Goal: Find specific page/section: Find specific page/section

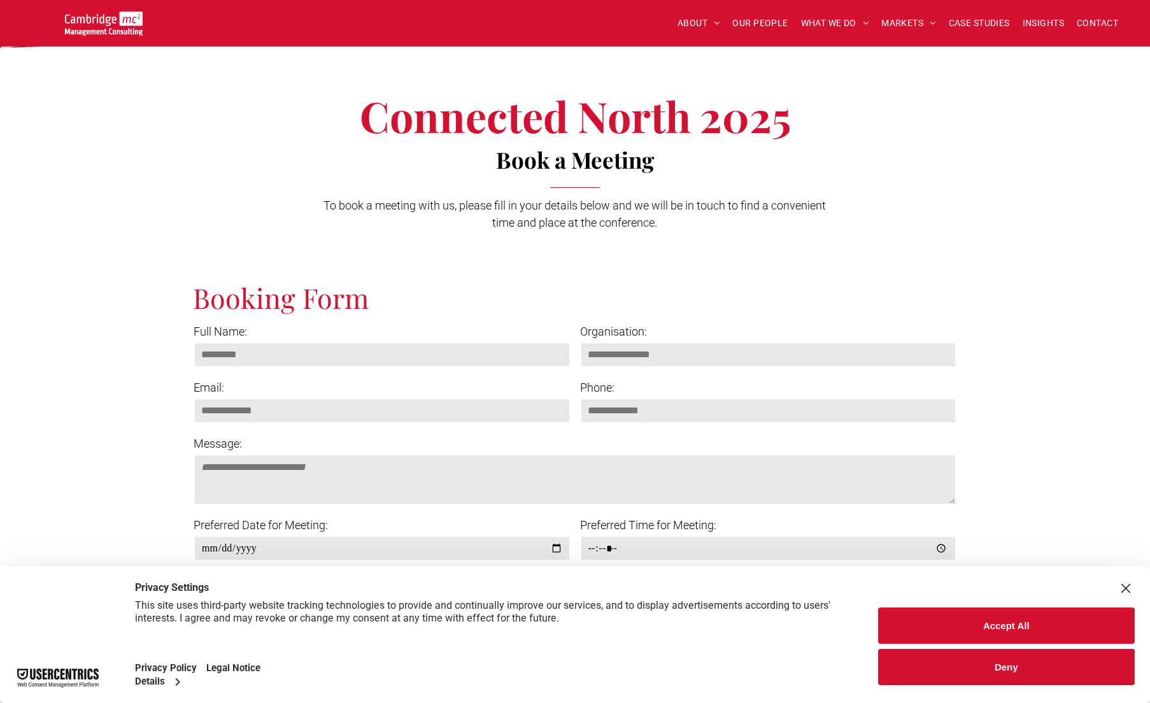
scroll to position [247, 0]
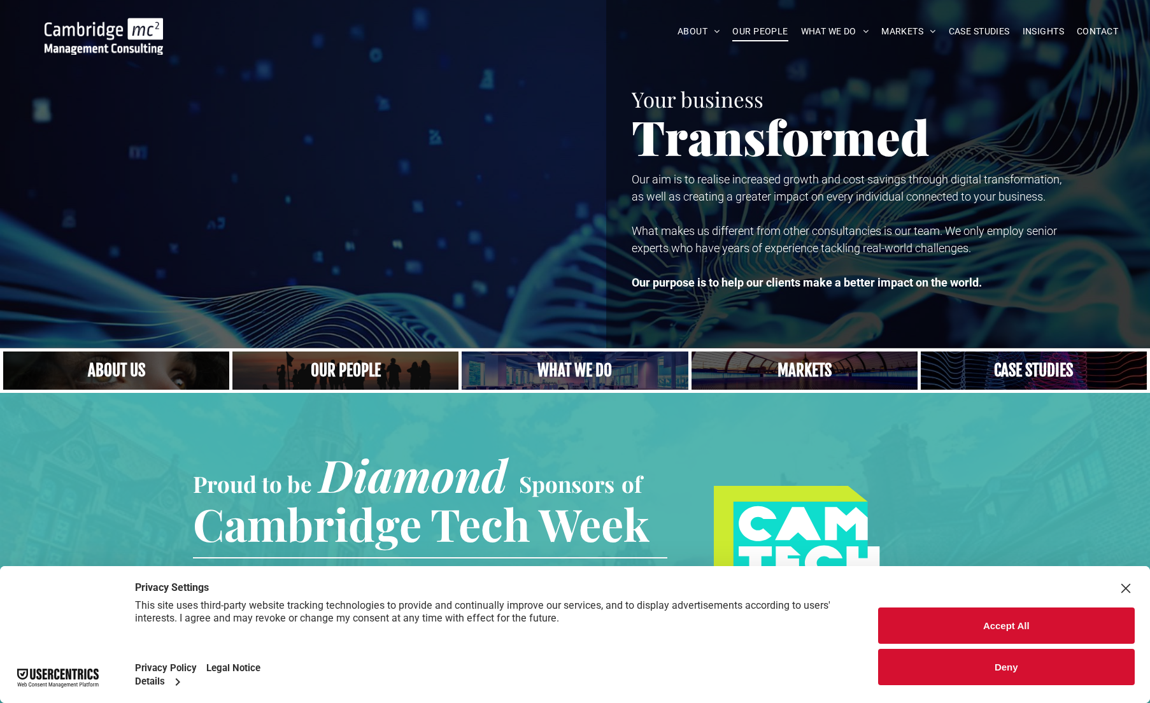
click at [759, 28] on span "OUR PEOPLE" at bounding box center [760, 32] width 55 height 20
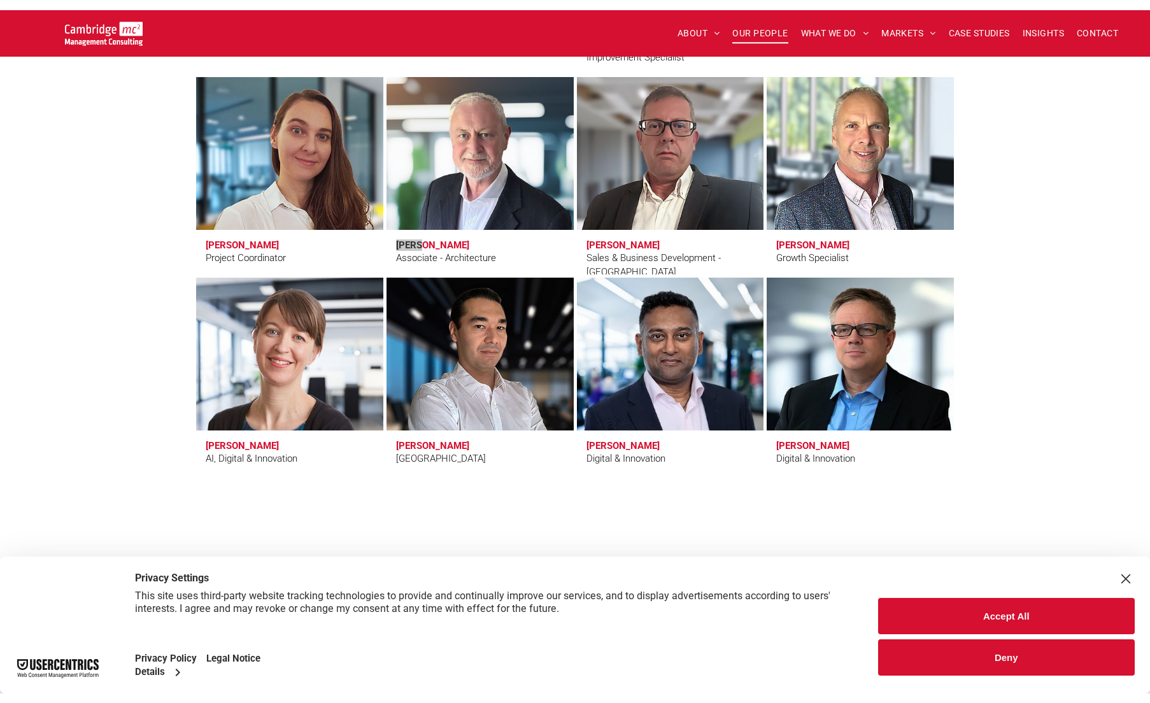
scroll to position [4073, 0]
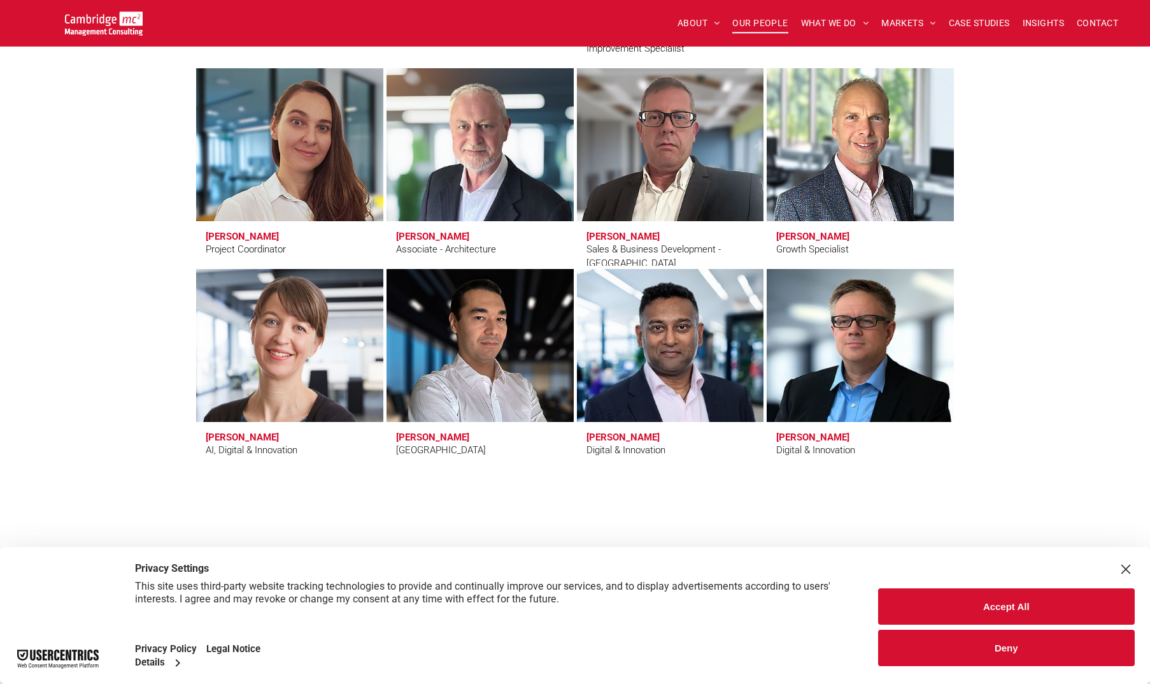
click at [234, 447] on div "AI, Digital & Innovation" at bounding box center [252, 450] width 92 height 15
click at [234, 444] on div "AI, Digital & Innovation" at bounding box center [252, 450] width 92 height 15
click at [238, 350] on link at bounding box center [289, 345] width 198 height 162
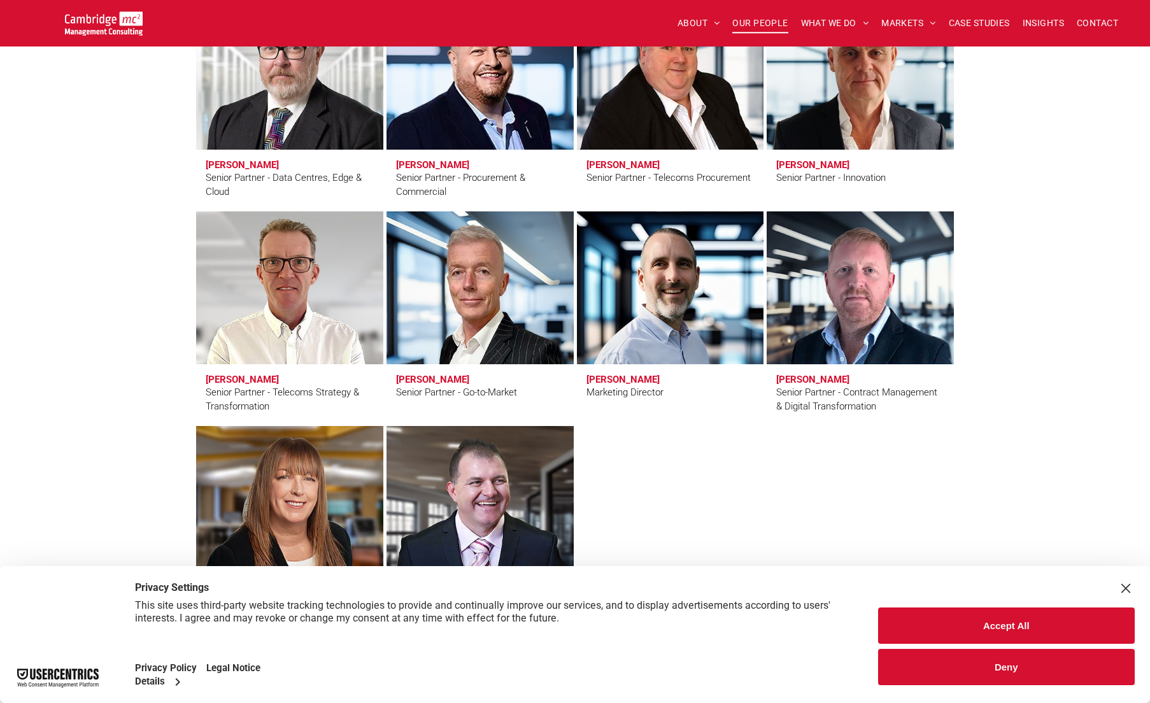
scroll to position [1946, 0]
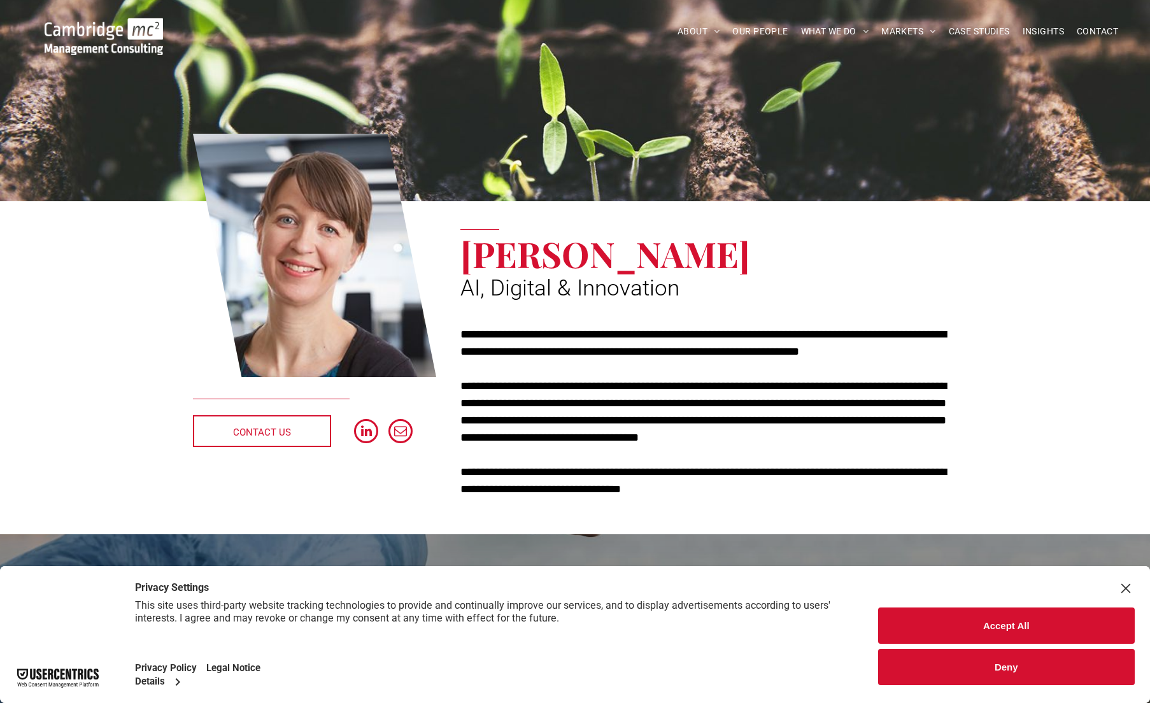
scroll to position [57, 0]
